Goal: Find specific page/section: Find specific page/section

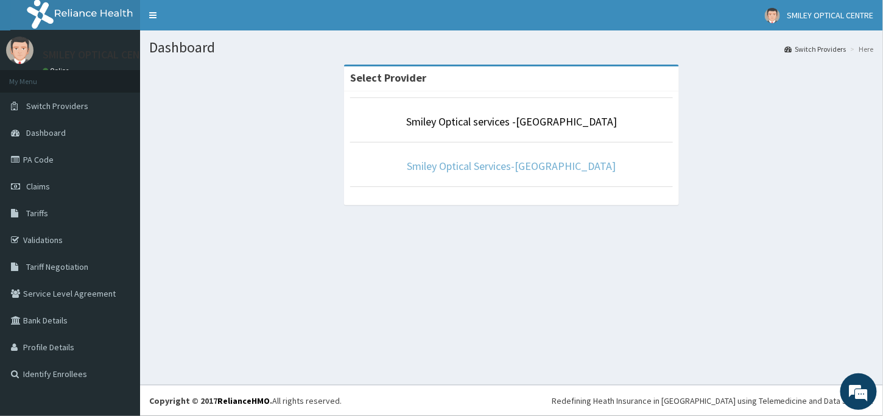
click at [508, 168] on link "Smiley Optical Services-Lagos" at bounding box center [511, 166] width 209 height 14
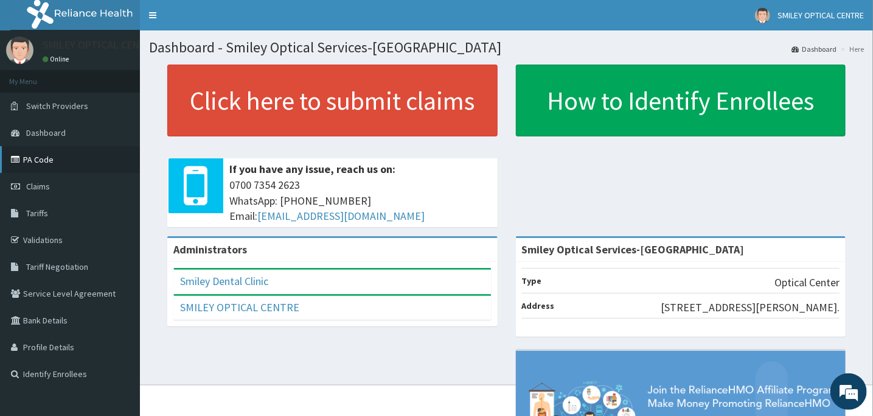
click at [56, 160] on link "PA Code" at bounding box center [70, 159] width 140 height 27
